Goal: Find specific page/section: Find specific page/section

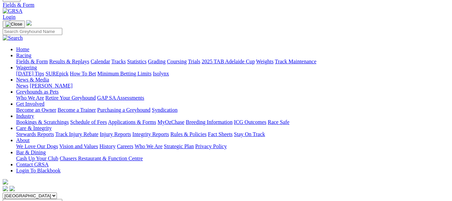
scroll to position [40, 0]
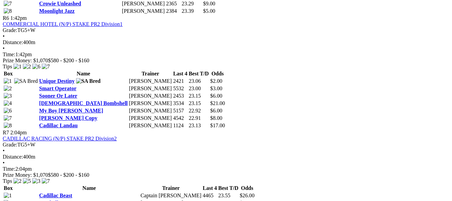
scroll to position [929, 0]
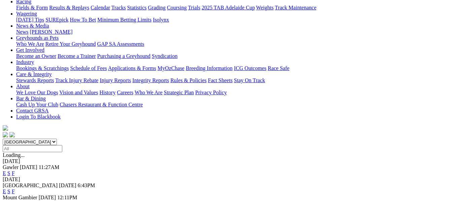
scroll to position [94, 0]
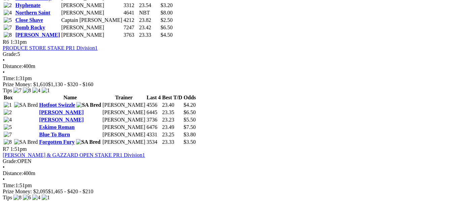
scroll to position [848, 0]
